Goal: Transaction & Acquisition: Subscribe to service/newsletter

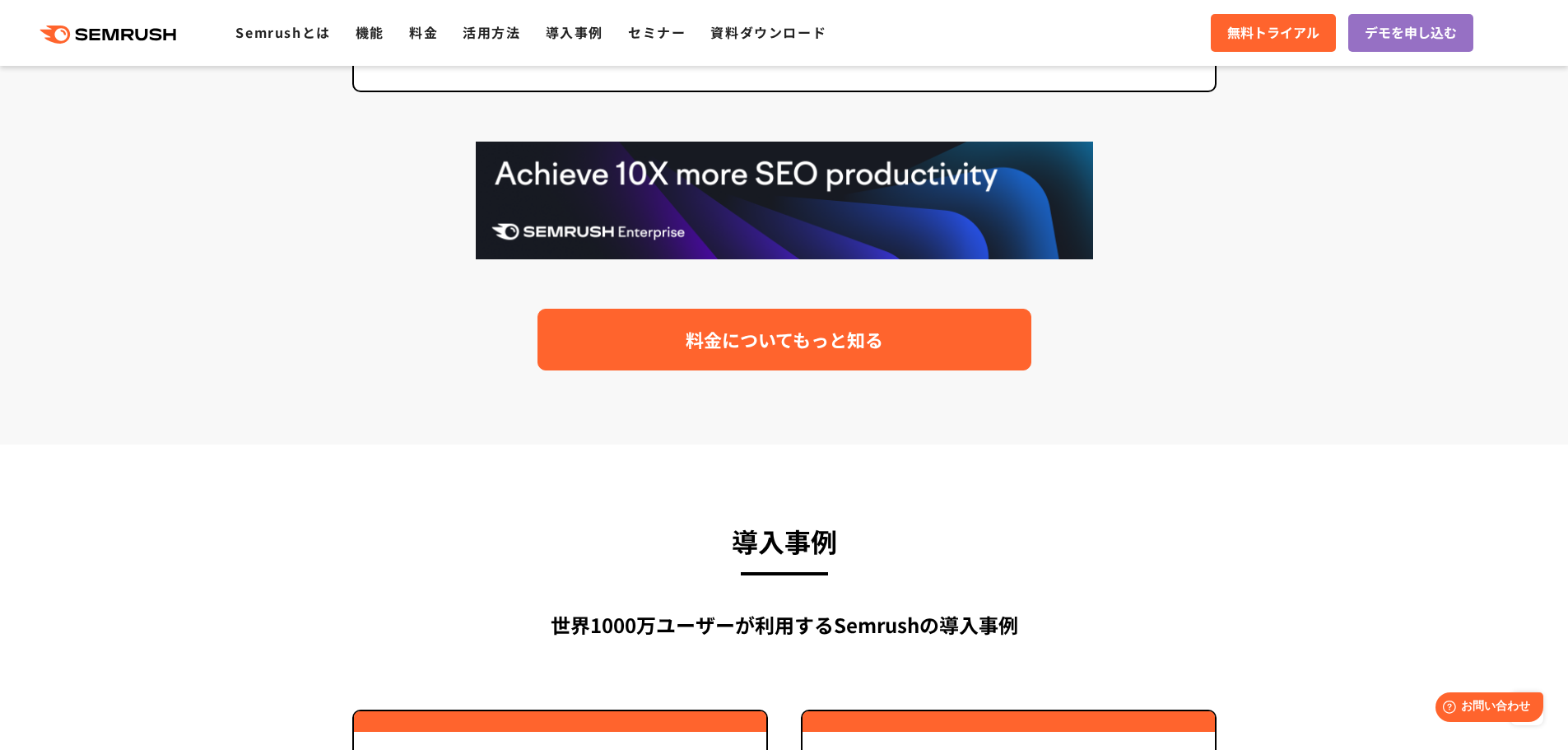
scroll to position [3403, 0]
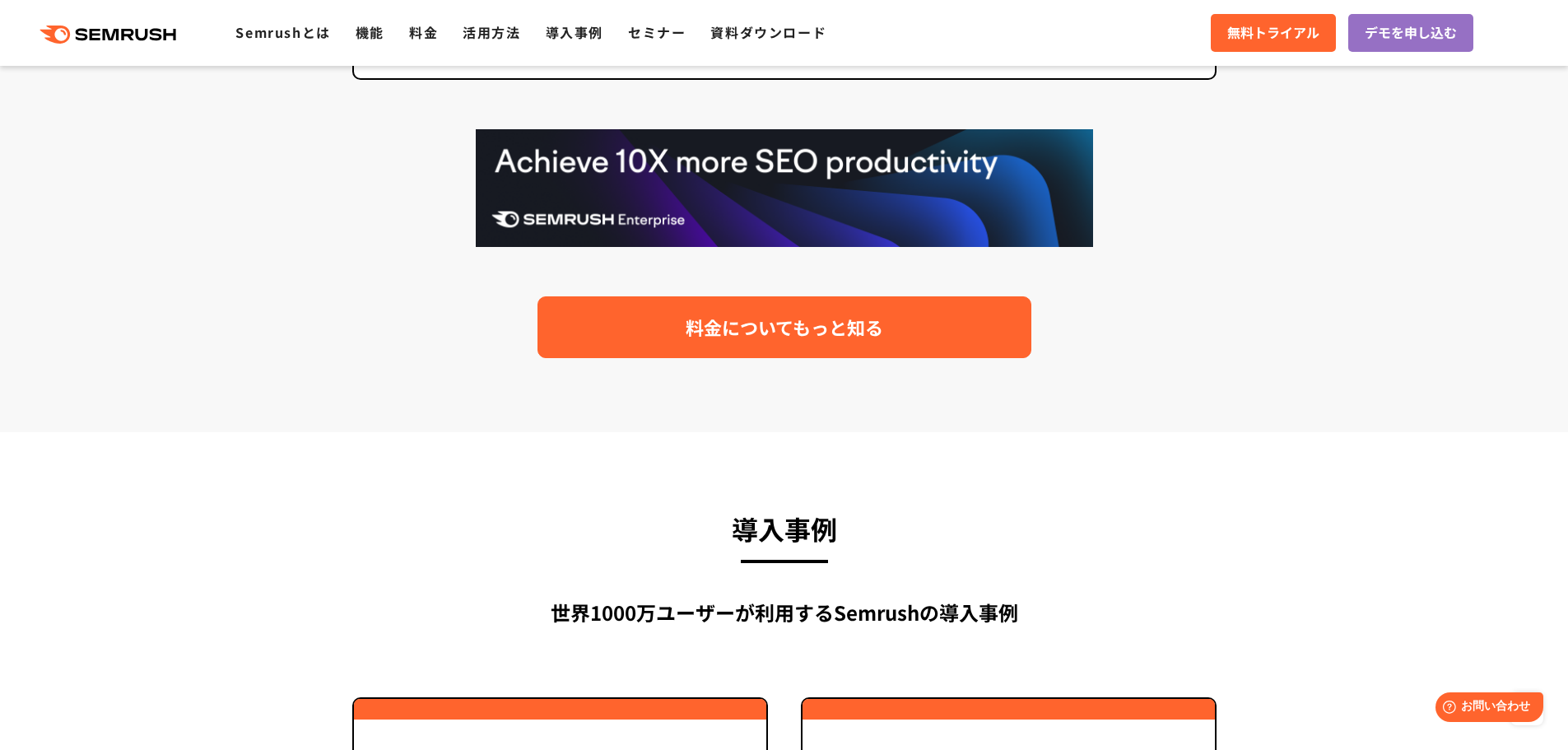
click at [830, 323] on span "料金についてもっと知る" at bounding box center [784, 327] width 198 height 28
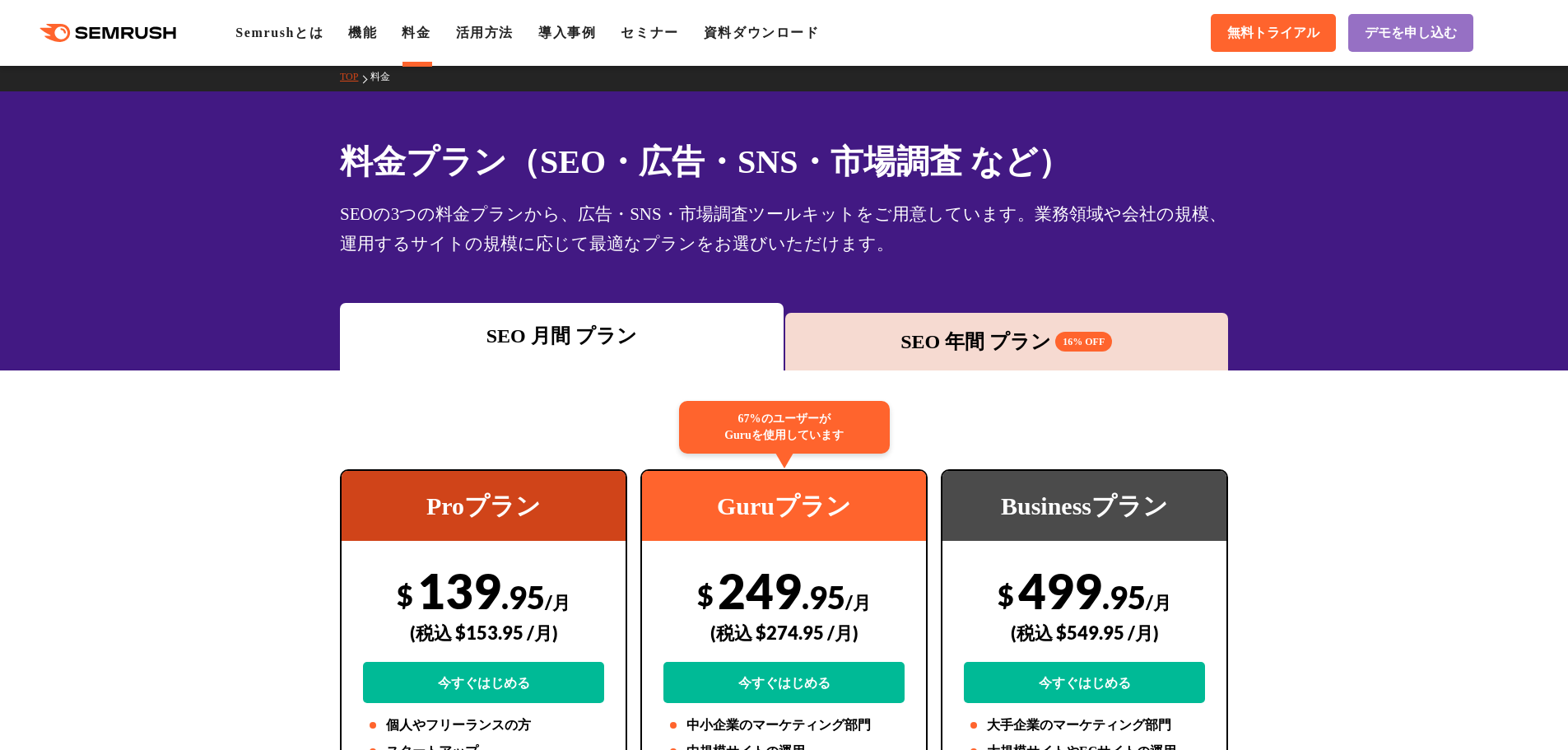
scroll to position [5, 0]
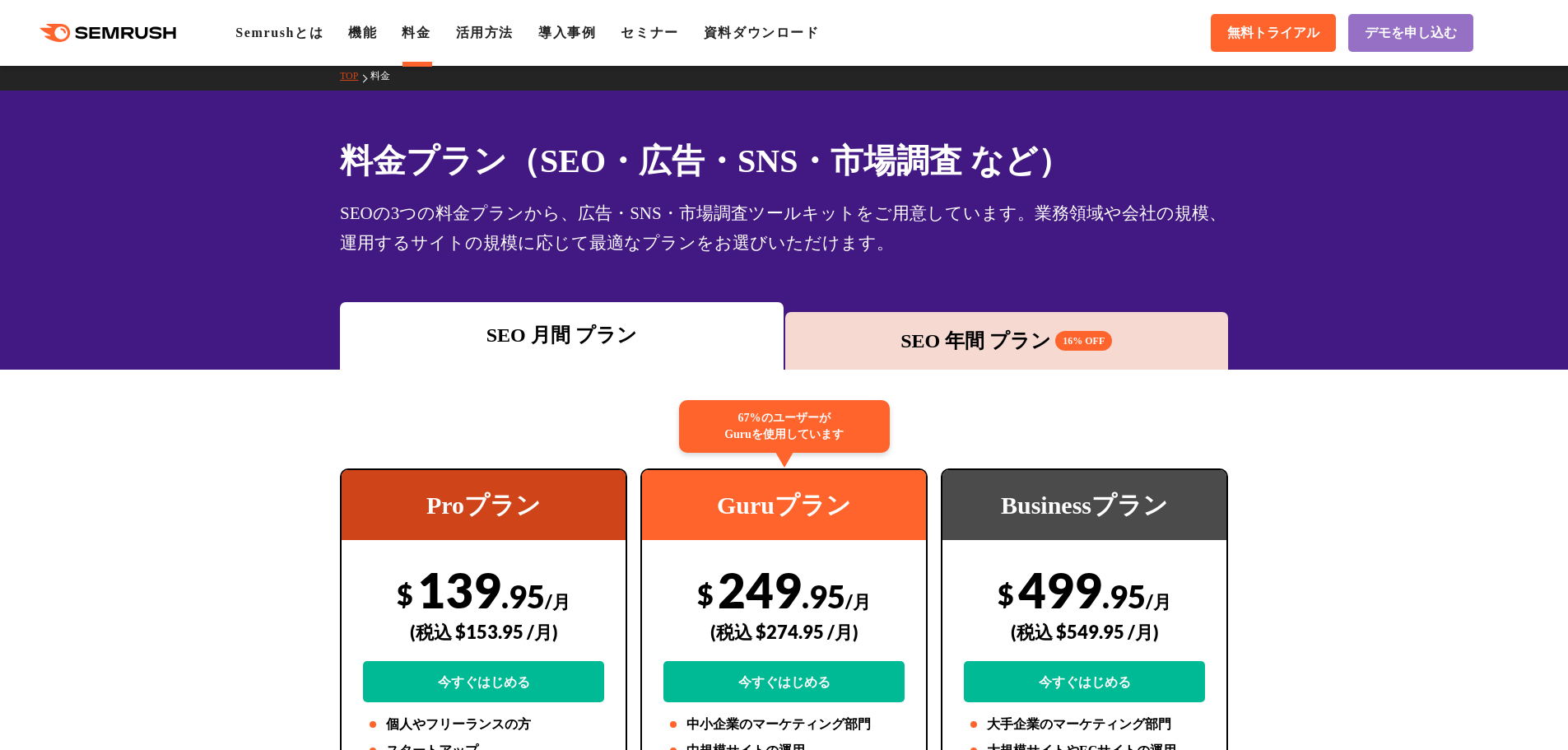
click at [911, 354] on div "SEO 年間 プラン 16% OFF" at bounding box center [1007, 340] width 427 height 29
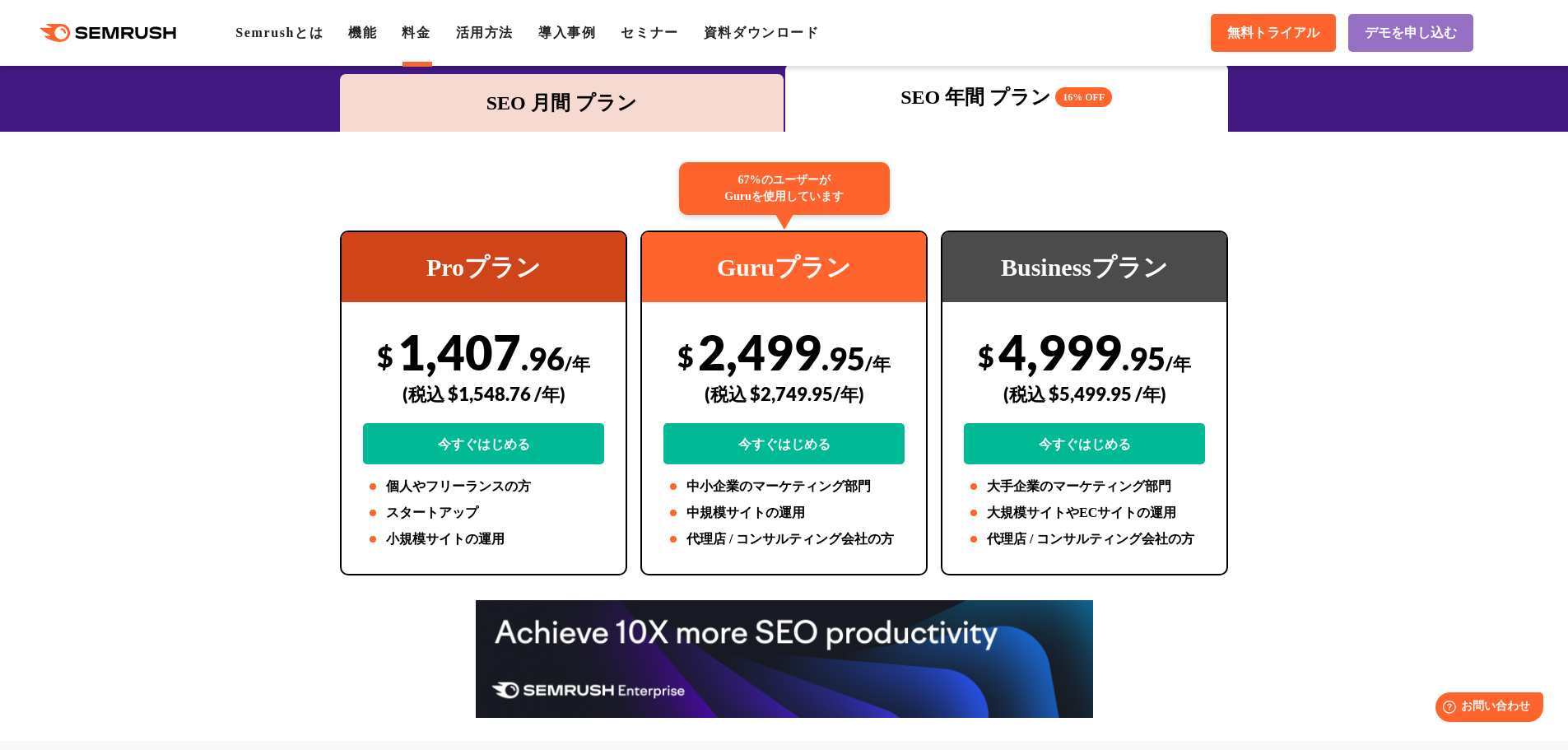
scroll to position [243, 0]
click at [1097, 522] on li "大規模サイトやECサイトの運用" at bounding box center [1085, 512] width 242 height 20
click at [1099, 424] on link "今すぐはじめる" at bounding box center [1085, 444] width 242 height 41
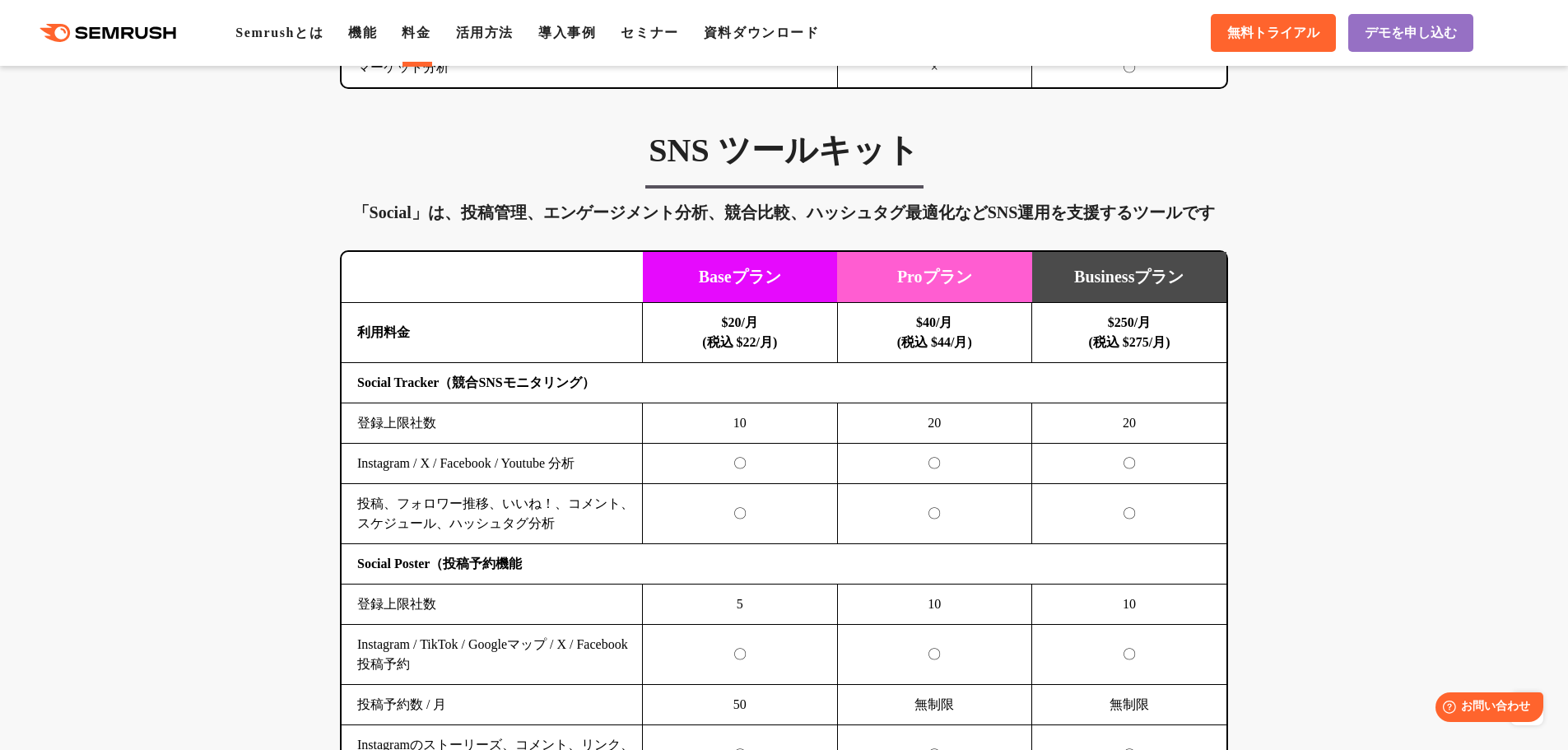
scroll to position [3289, 0]
click at [984, 288] on td "Proプラン" at bounding box center [935, 278] width 195 height 51
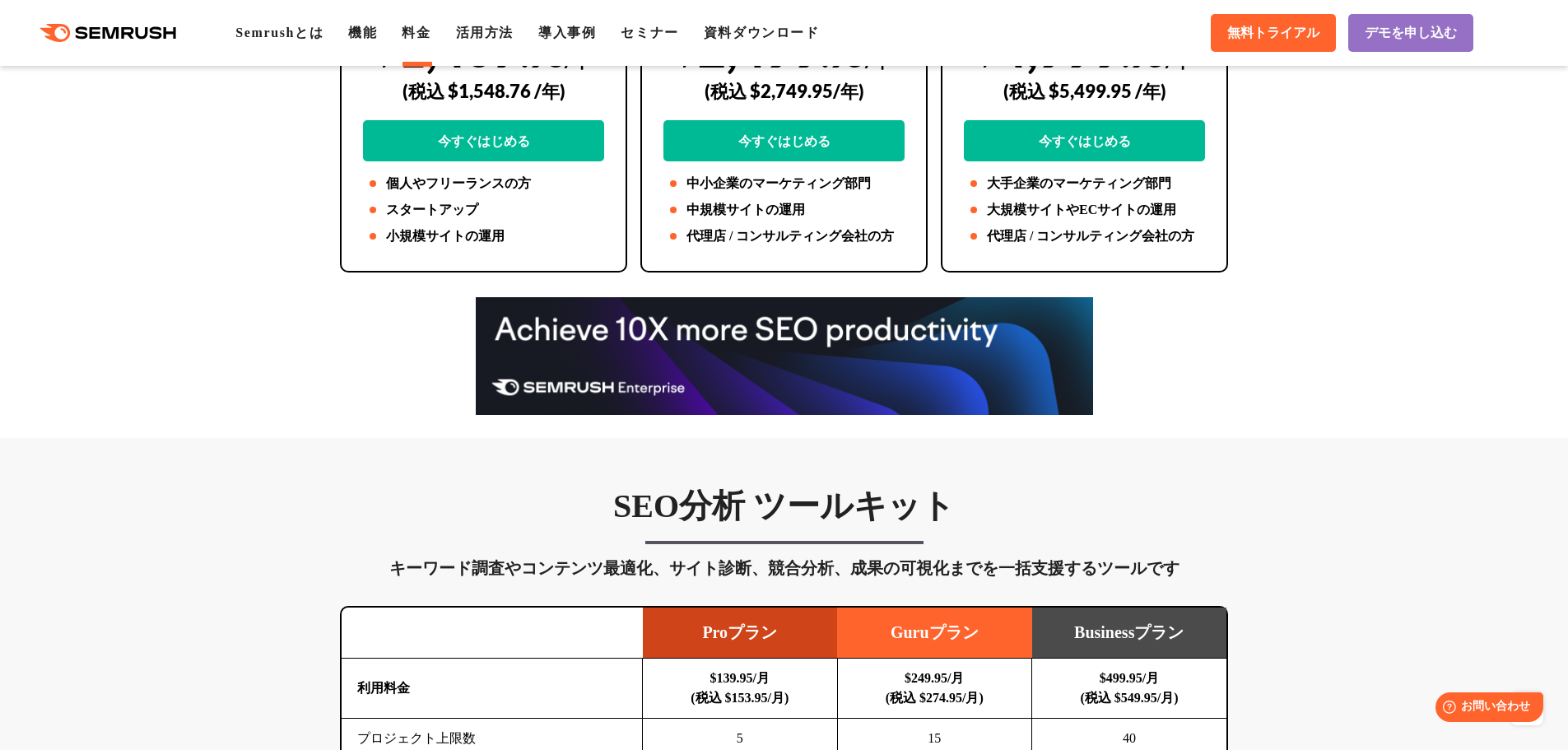
scroll to position [0, 0]
